Goal: Check status: Check status

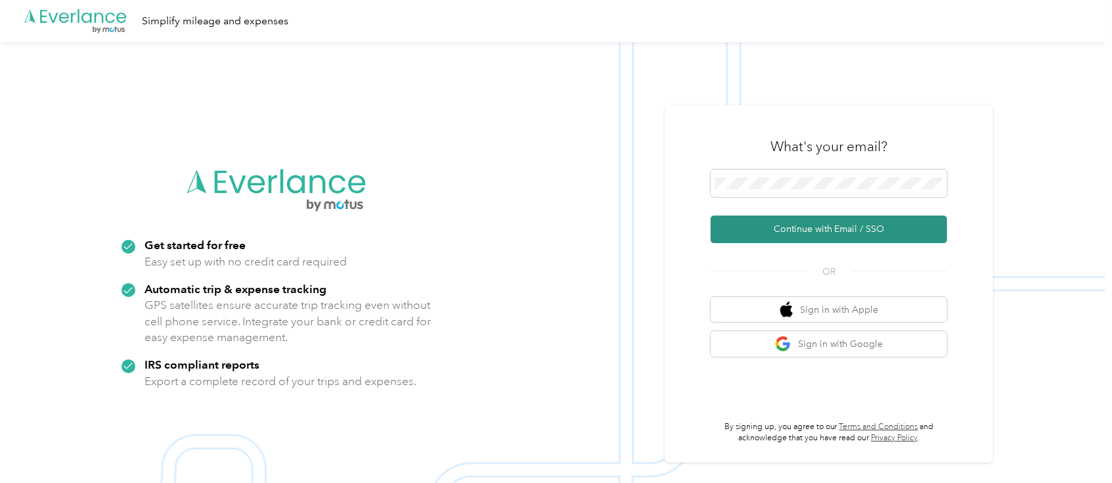
click at [830, 224] on button "Continue with Email / SSO" at bounding box center [828, 229] width 236 height 28
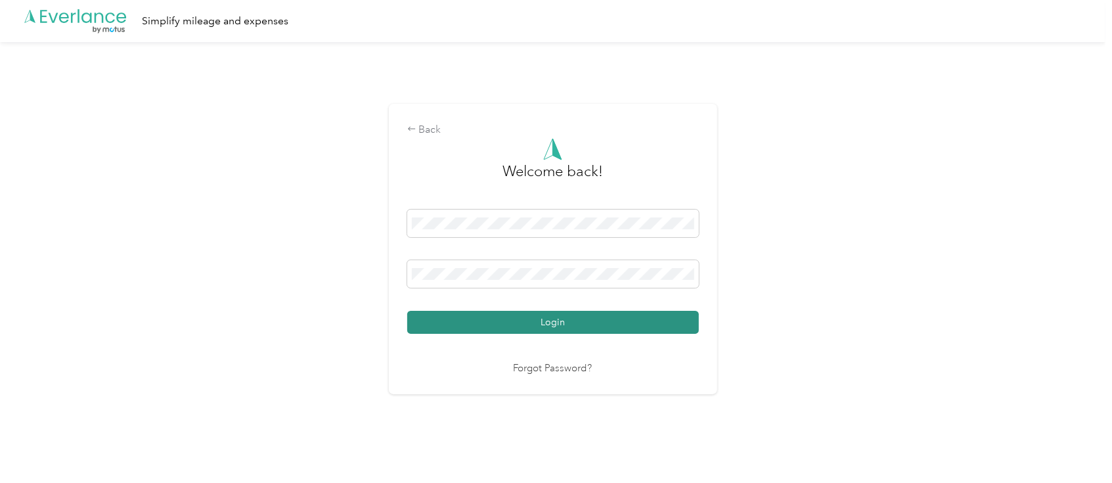
click at [611, 322] on button "Login" at bounding box center [553, 322] width 292 height 23
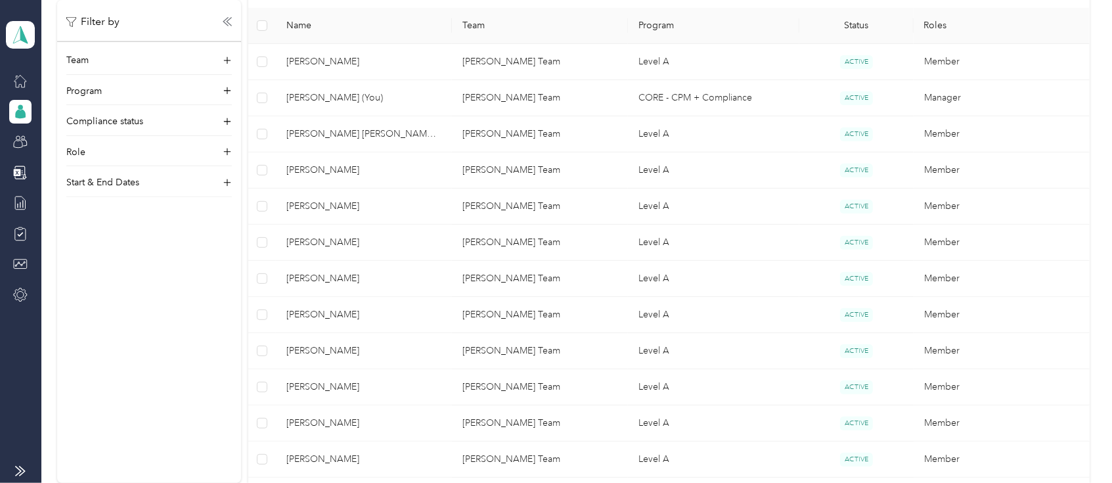
scroll to position [314, 0]
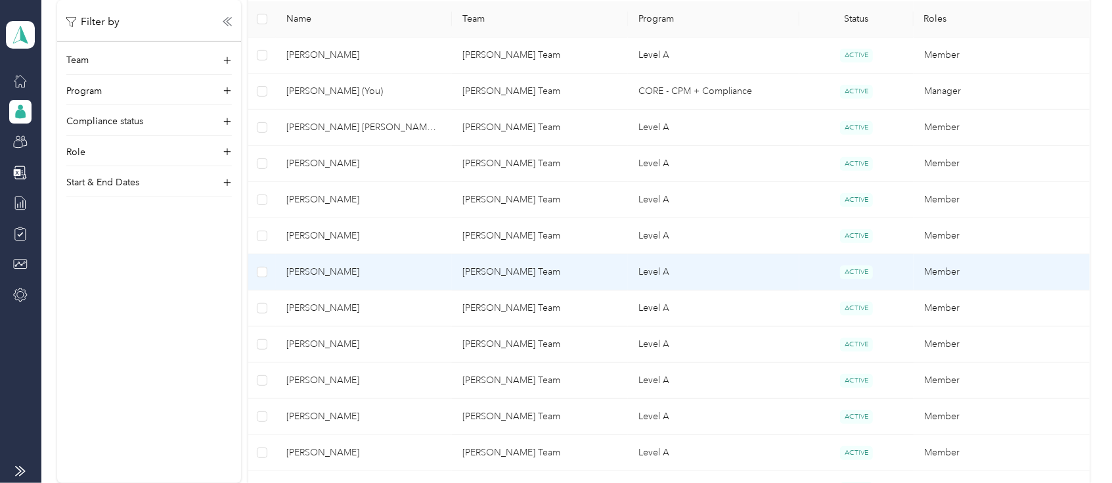
click at [328, 265] on span "[PERSON_NAME]" at bounding box center [363, 272] width 155 height 14
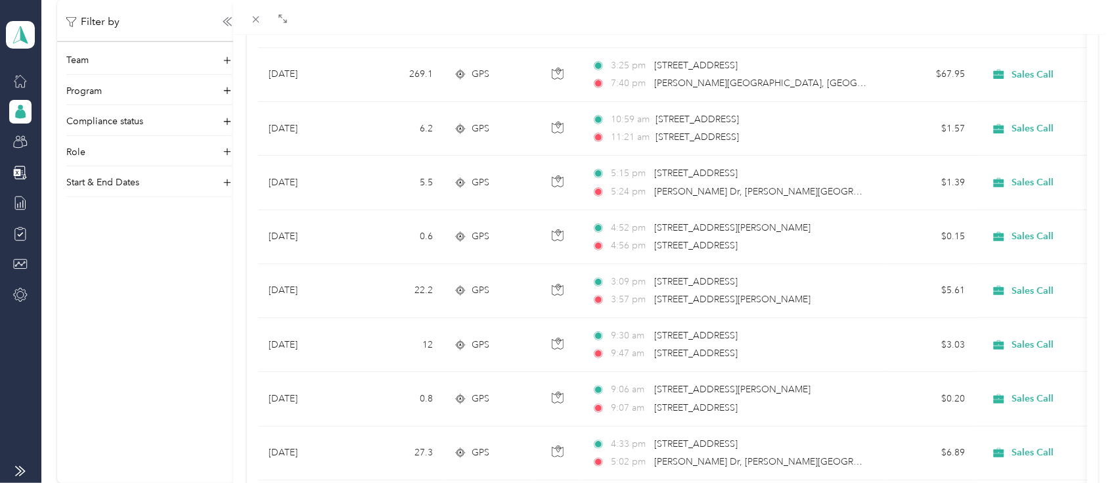
scroll to position [433, 0]
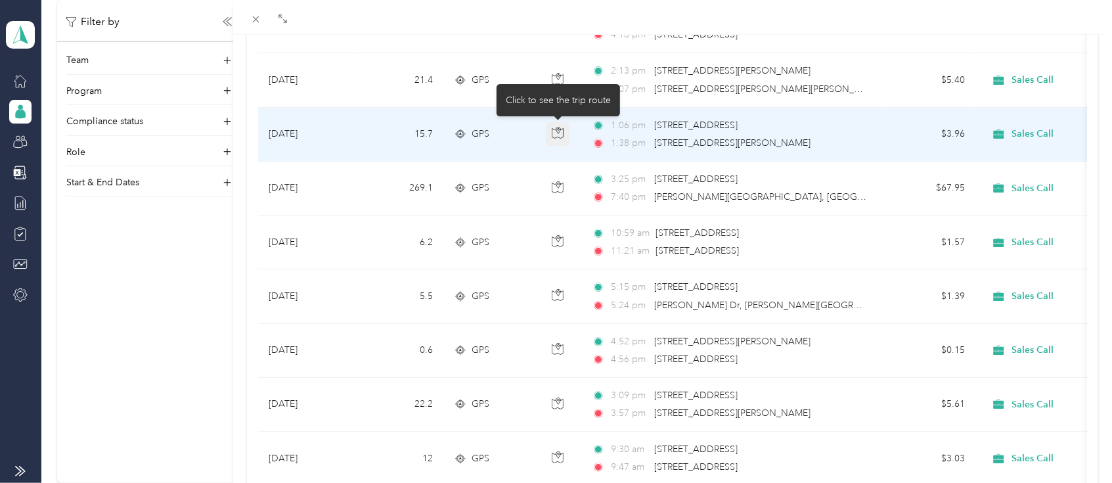
click at [552, 132] on icon "button" at bounding box center [558, 133] width 12 height 12
click at [563, 134] on icon "button" at bounding box center [557, 134] width 11 height 10
click at [557, 134] on icon "button" at bounding box center [558, 133] width 12 height 12
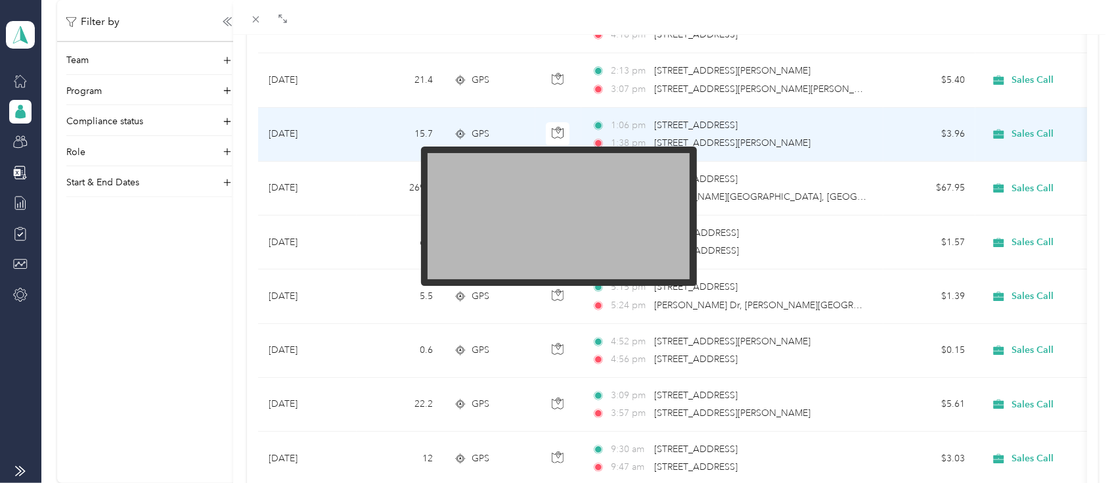
click at [562, 215] on img at bounding box center [558, 216] width 262 height 126
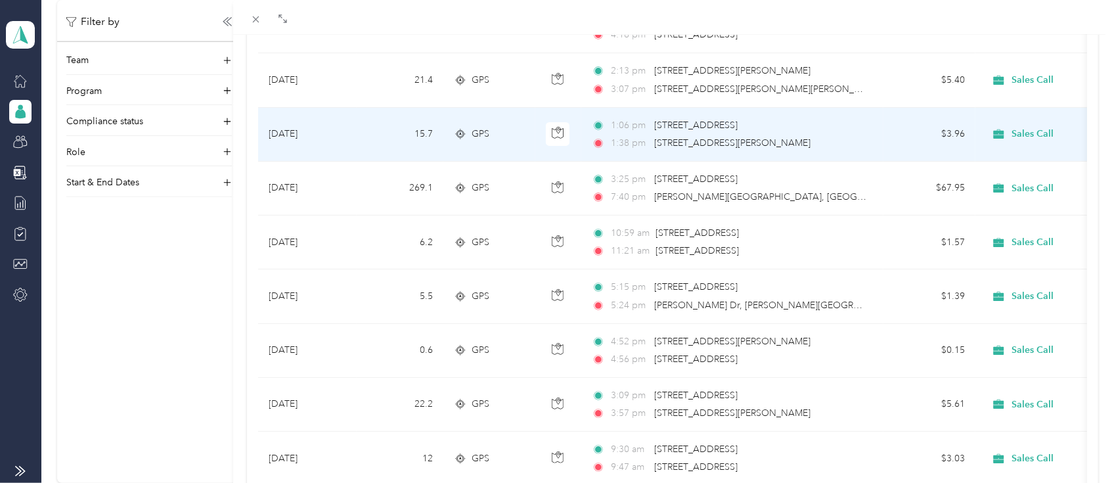
click at [778, 131] on div "1:06 pm [STREET_ADDRESS] 1:38 pm [STREET_ADDRESS][PERSON_NAME]" at bounding box center [730, 134] width 276 height 32
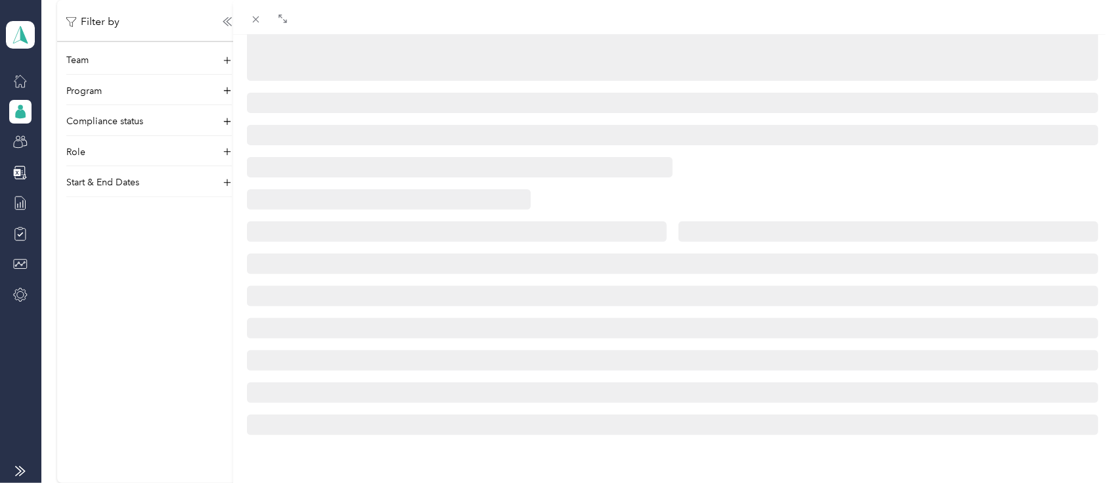
scroll to position [265, 0]
click at [778, 131] on div at bounding box center [672, 133] width 879 height 603
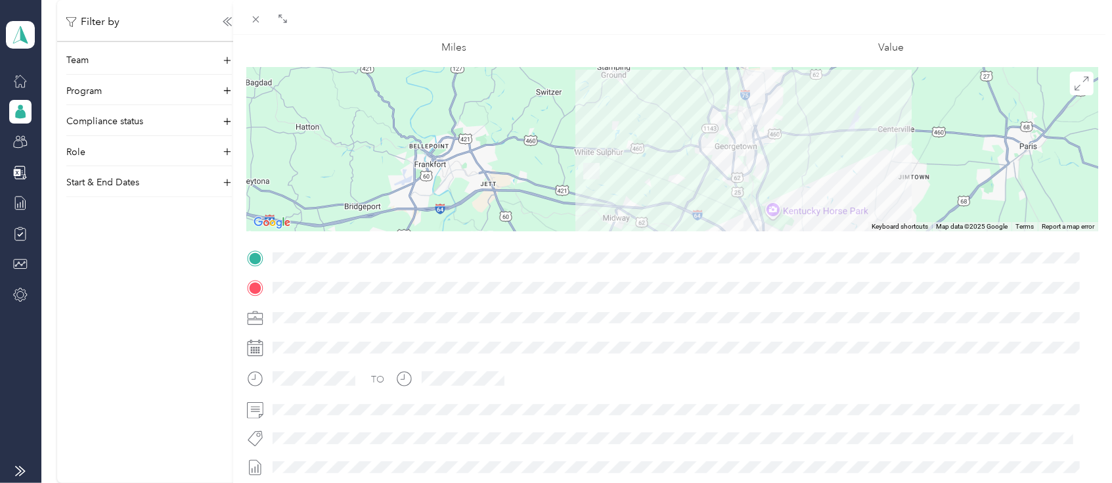
scroll to position [89, 0]
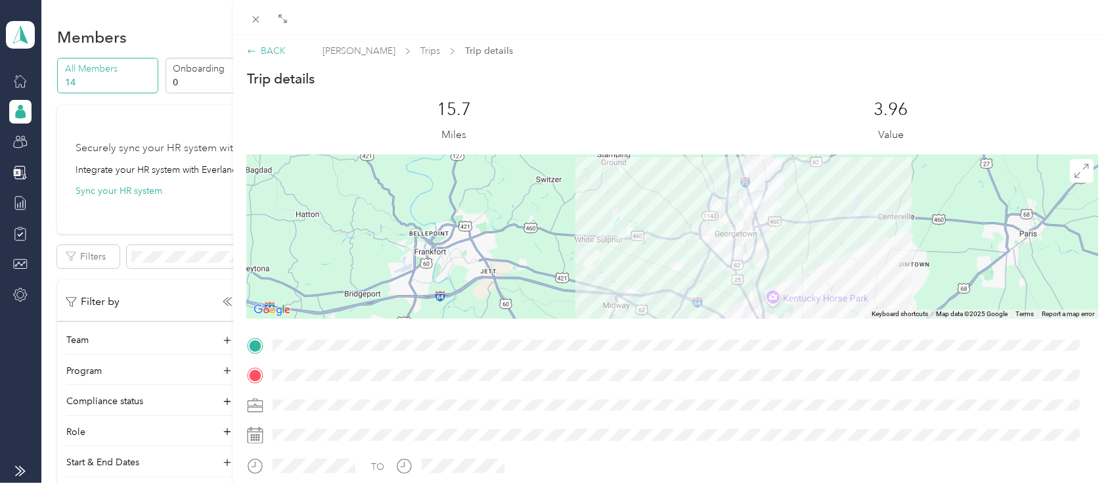
click at [261, 45] on div "BACK" at bounding box center [266, 51] width 39 height 14
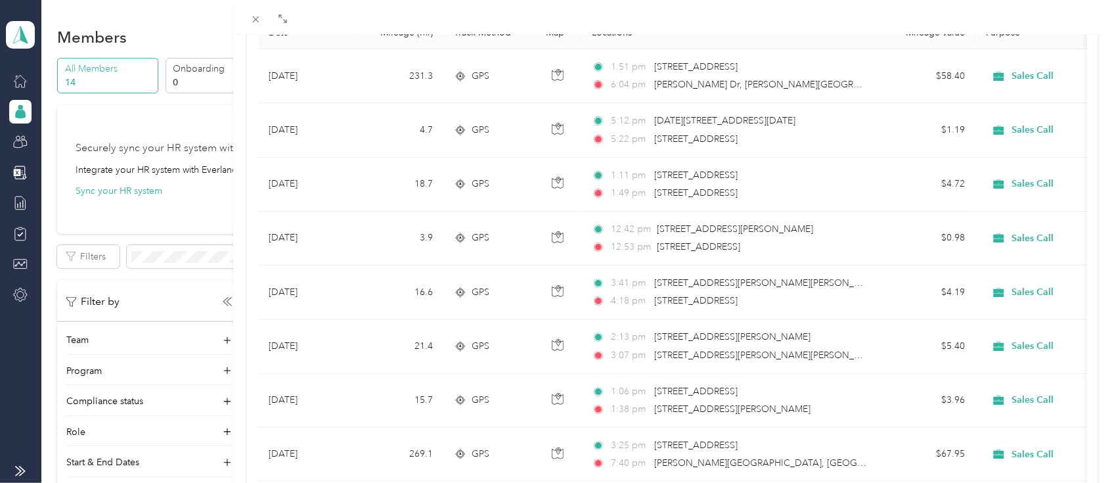
scroll to position [209, 0]
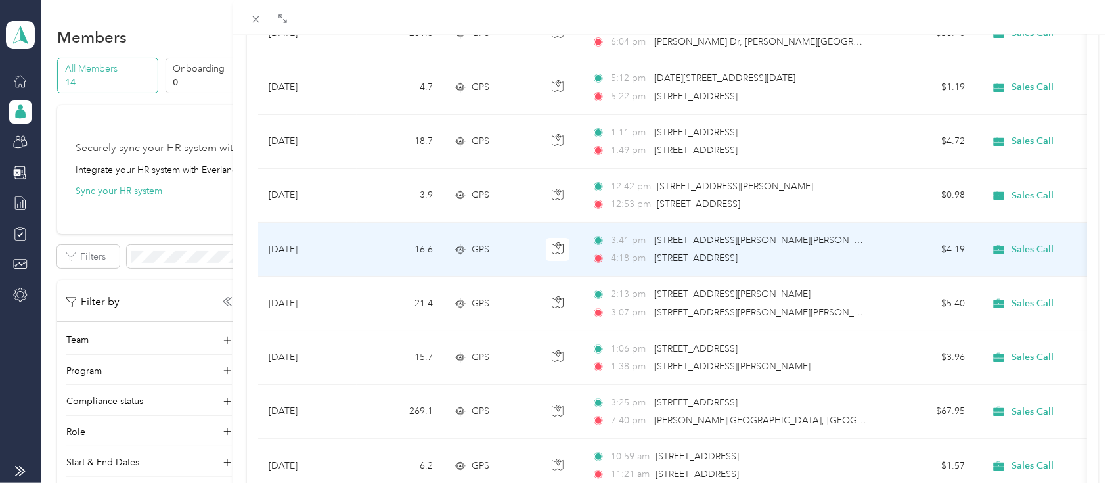
click at [719, 243] on span "[STREET_ADDRESS][PERSON_NAME][PERSON_NAME]" at bounding box center [768, 239] width 229 height 11
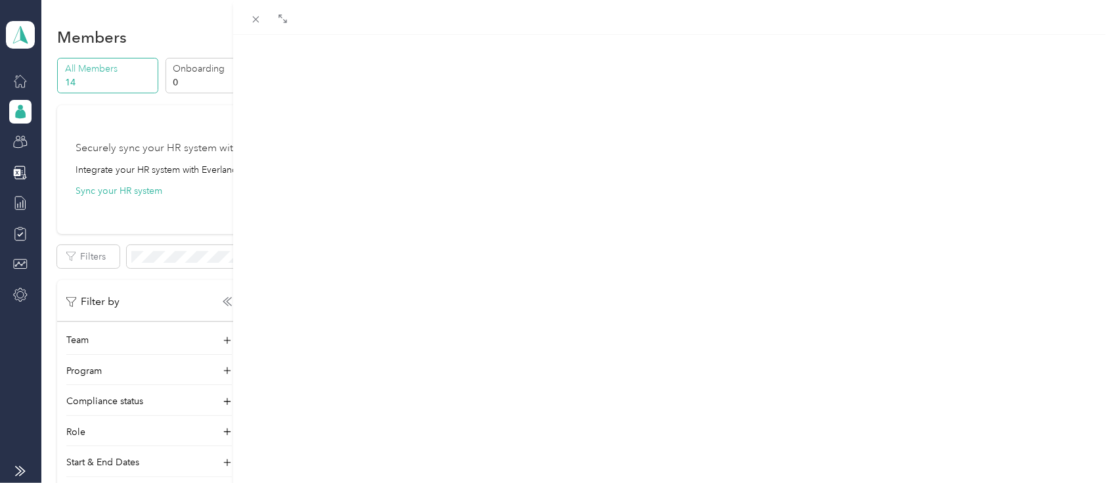
click at [719, 243] on div at bounding box center [672, 175] width 879 height 603
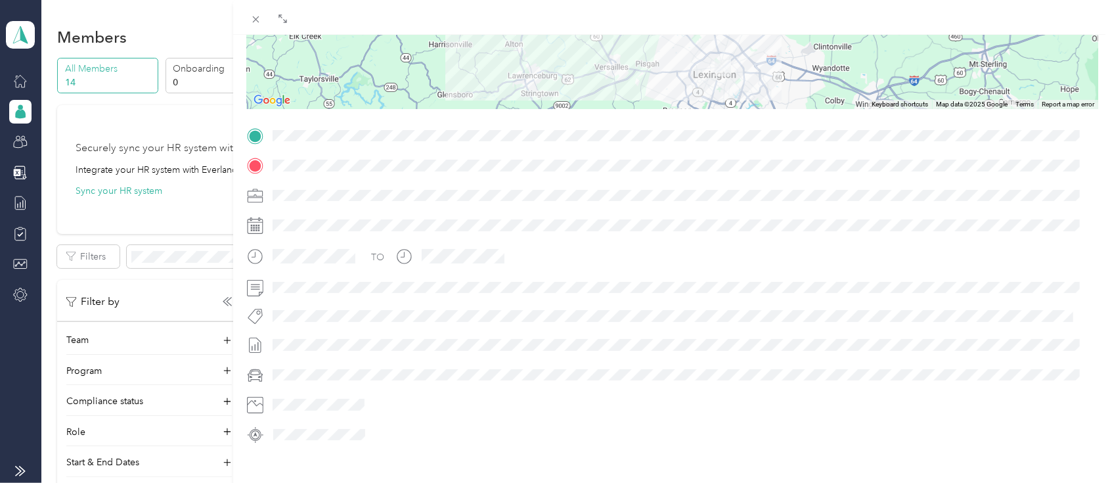
click at [271, 134] on span at bounding box center [683, 135] width 830 height 21
